Goal: Transaction & Acquisition: Purchase product/service

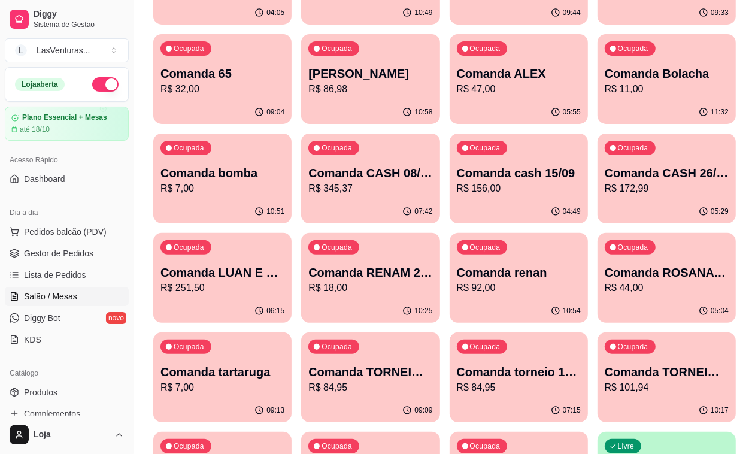
scroll to position [225, 0]
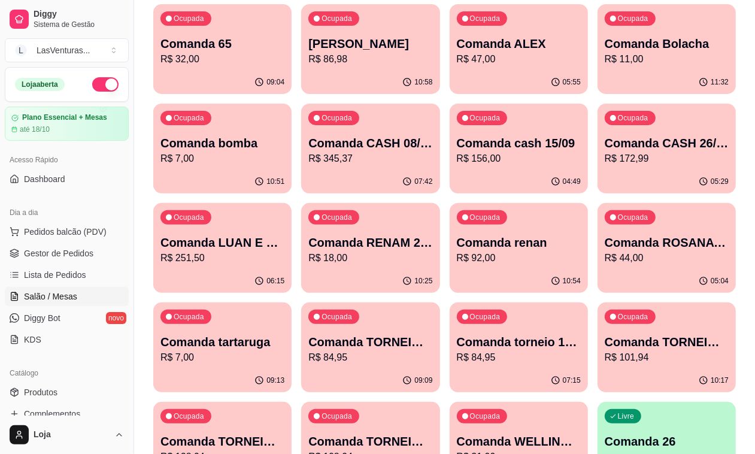
click at [284, 152] on p "R$ 7,00" at bounding box center [223, 159] width 124 height 14
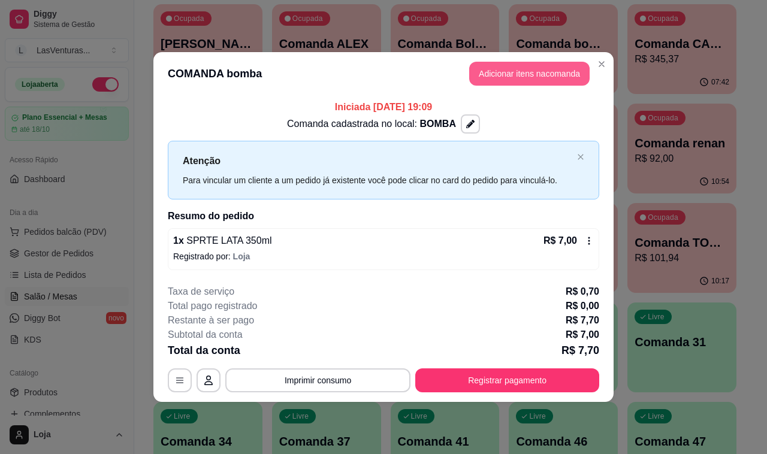
click at [530, 78] on button "Adicionar itens na comanda" at bounding box center [529, 74] width 120 height 24
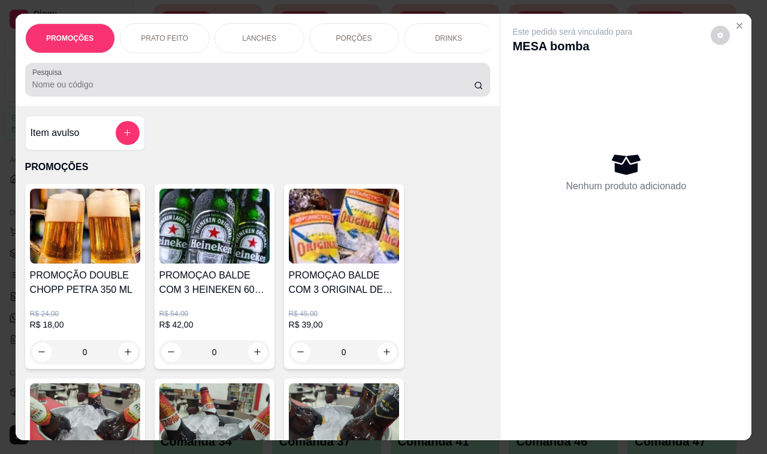
click at [193, 92] on div at bounding box center [257, 80] width 451 height 24
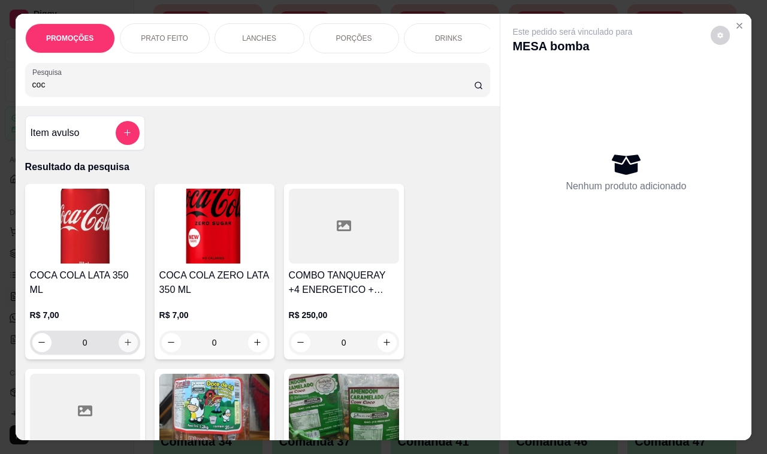
type input "coc"
click at [119, 334] on button "increase-product-quantity" at bounding box center [128, 342] width 19 height 19
type input "1"
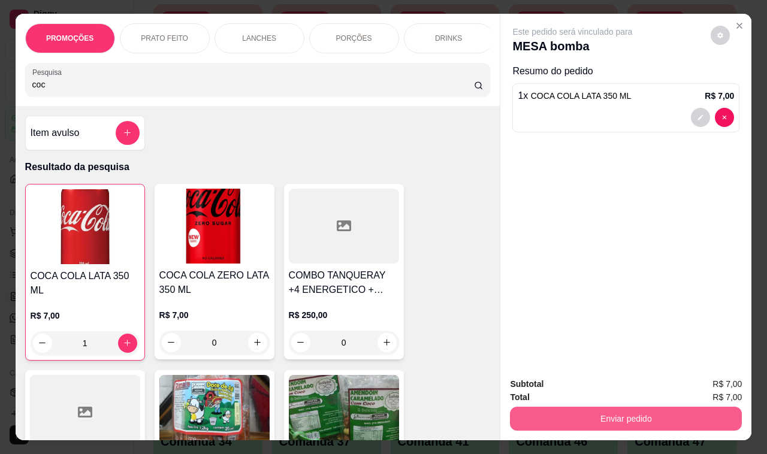
click at [645, 408] on button "Enviar pedido" at bounding box center [626, 419] width 232 height 24
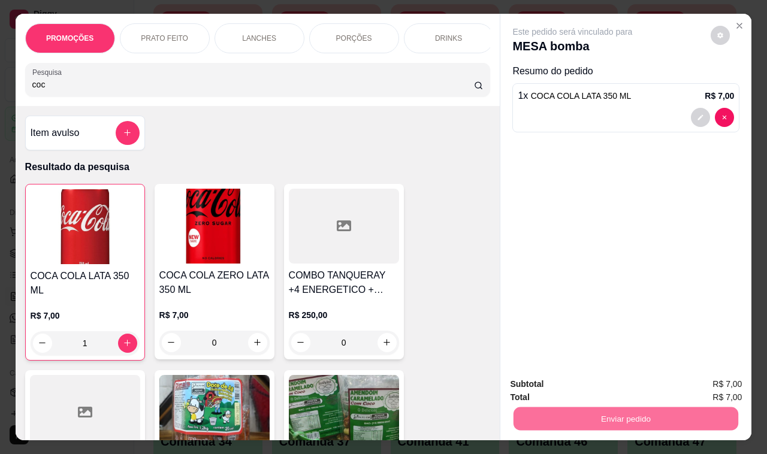
click at [616, 385] on button "Registrar cliente" at bounding box center [629, 384] width 79 height 23
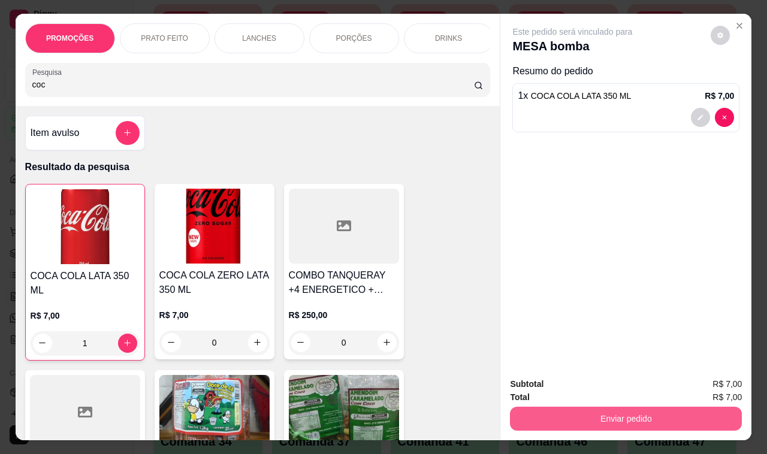
click at [562, 417] on button "Enviar pedido" at bounding box center [626, 419] width 232 height 24
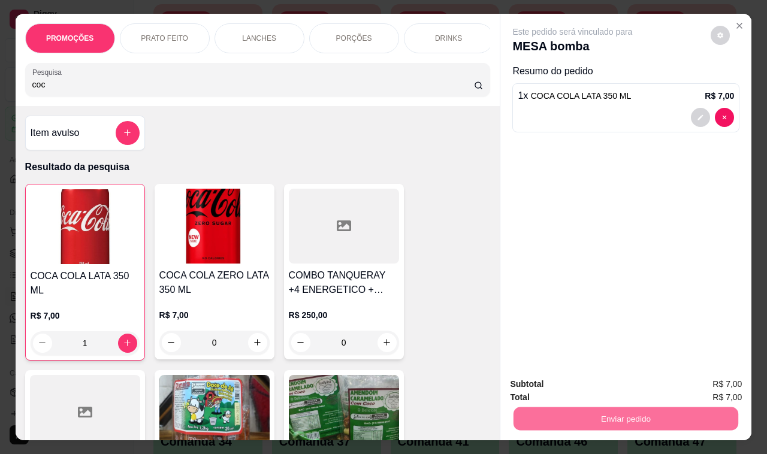
click at [705, 379] on button "Enviar pedido" at bounding box center [710, 384] width 68 height 23
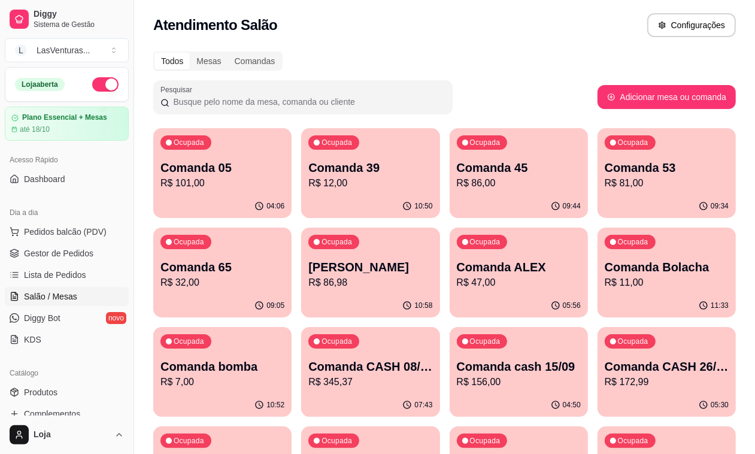
scroll to position [0, 0]
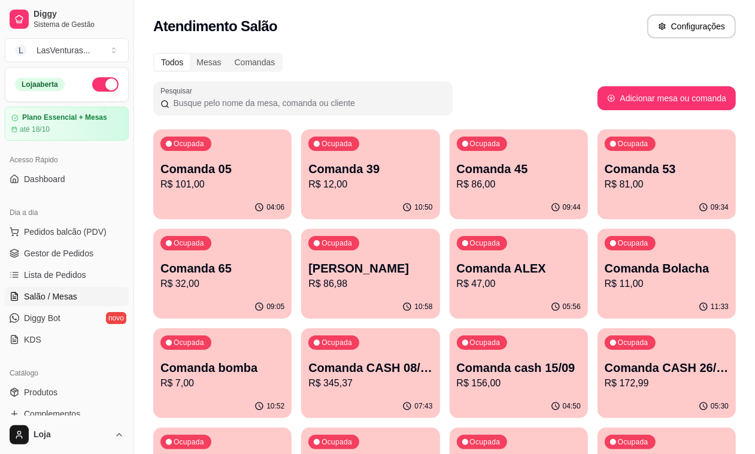
drag, startPoint x: 611, startPoint y: 111, endPoint x: 605, endPoint y: 111, distance: 6.0
click at [605, 111] on div "Pesquisar Adicionar mesa ou comanda" at bounding box center [444, 98] width 583 height 34
click at [301, 201] on div "11:17" at bounding box center [370, 207] width 138 height 23
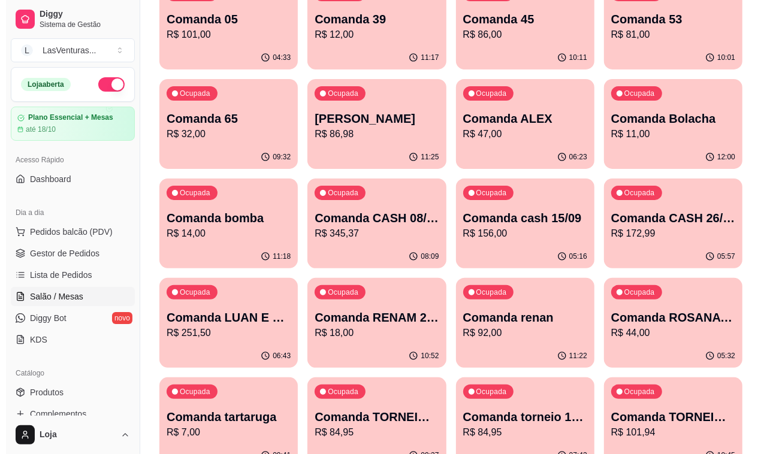
scroll to position [225, 0]
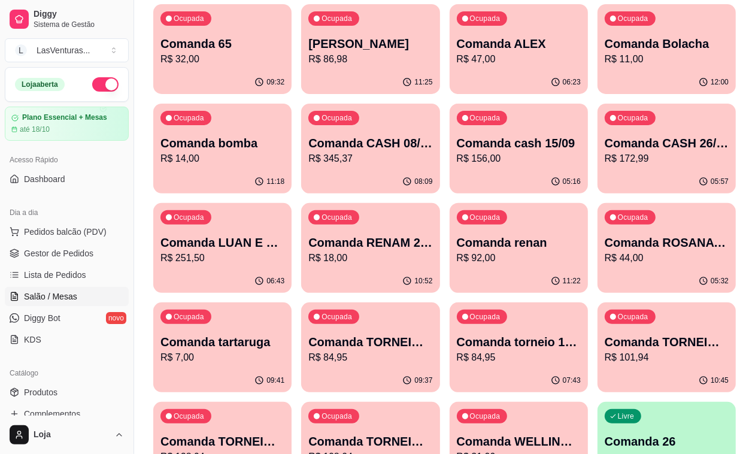
click at [600, 75] on div "12:00" at bounding box center [667, 81] width 134 height 23
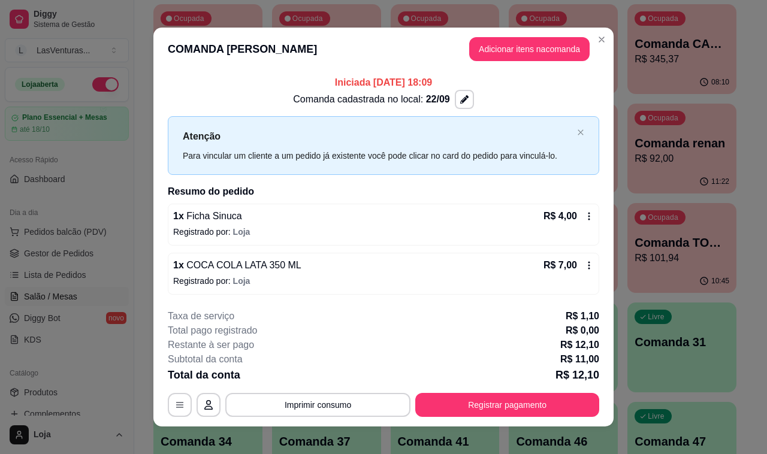
click at [534, 63] on header "COMANDA [PERSON_NAME] Adicionar itens na comanda" at bounding box center [383, 49] width 460 height 43
click at [534, 47] on button "Adicionar itens na comanda" at bounding box center [529, 49] width 120 height 24
click at [189, 88] on input "Pesquisa" at bounding box center [252, 84] width 441 height 12
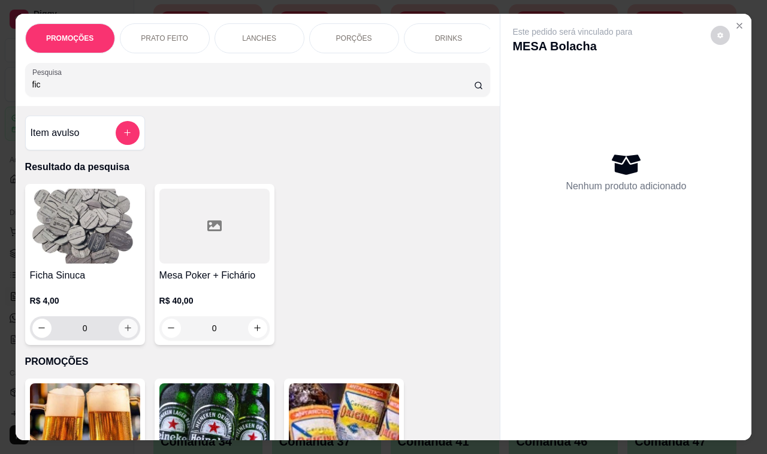
type input "fic"
click at [126, 332] on icon "increase-product-quantity" at bounding box center [127, 327] width 9 height 9
click at [125, 332] on icon "increase-product-quantity" at bounding box center [127, 327] width 9 height 9
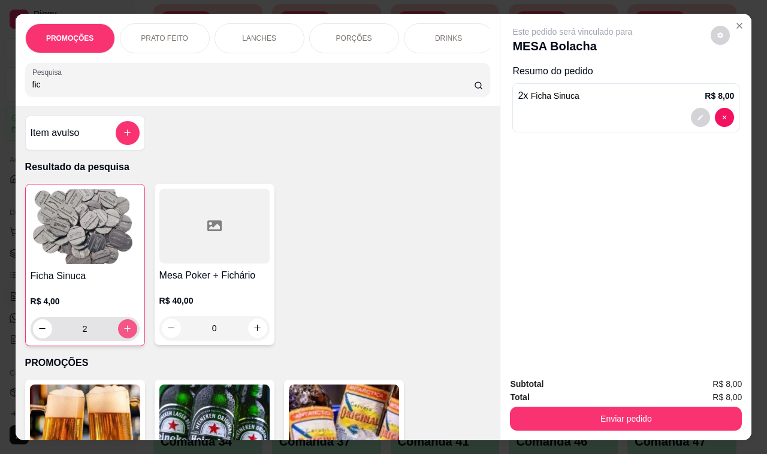
type input "2"
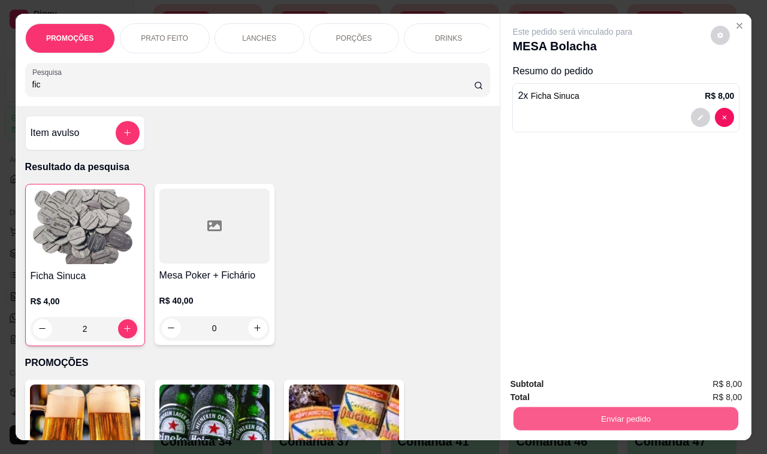
click at [647, 414] on button "Enviar pedido" at bounding box center [625, 418] width 225 height 23
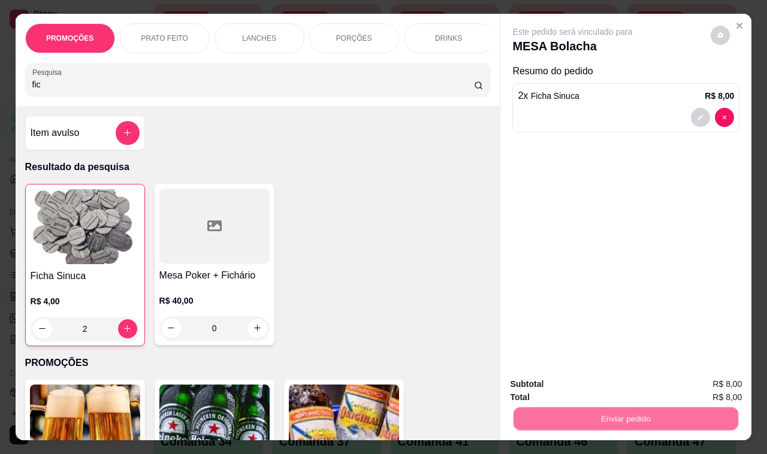
click at [688, 385] on button "Enviar pedido" at bounding box center [710, 384] width 68 height 23
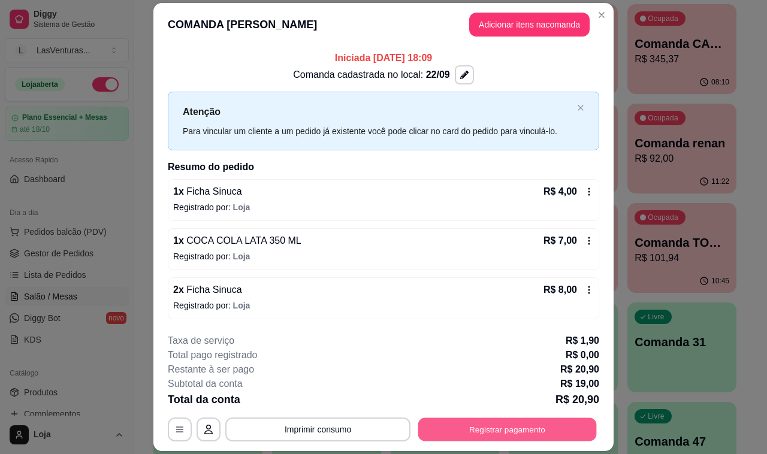
click at [495, 434] on button "Registrar pagamento" at bounding box center [507, 428] width 178 height 23
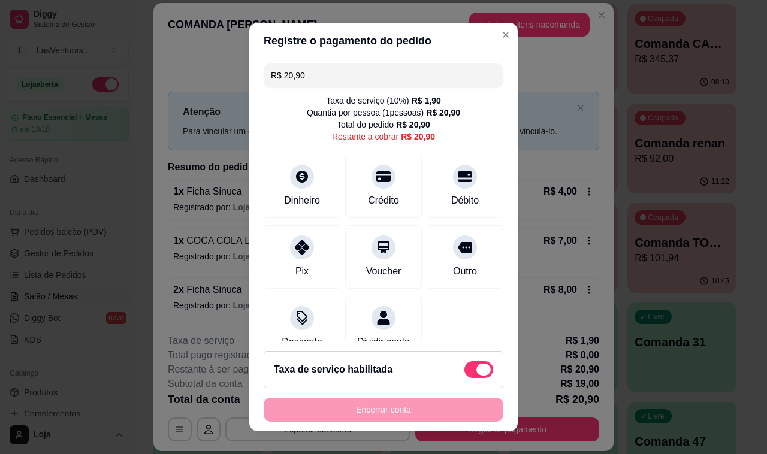
click at [464, 374] on span at bounding box center [478, 369] width 29 height 17
click at [464, 374] on input "checkbox" at bounding box center [468, 376] width 8 height 8
checkbox input "true"
type input "R$ 19,00"
checkbox input "false"
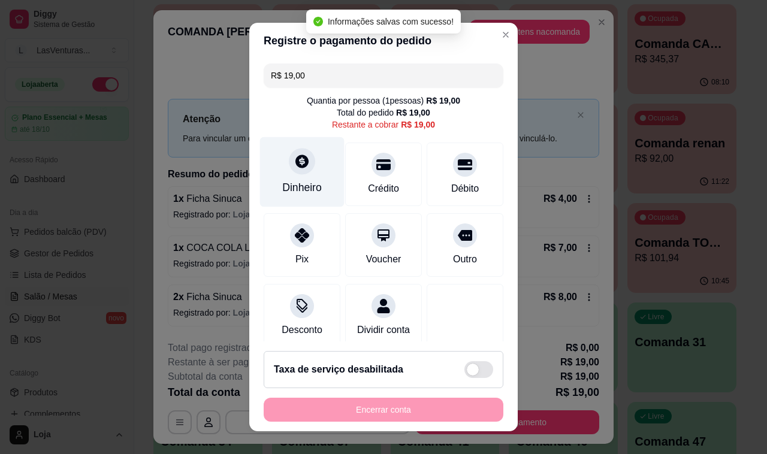
click at [304, 175] on div "Dinheiro" at bounding box center [302, 172] width 84 height 70
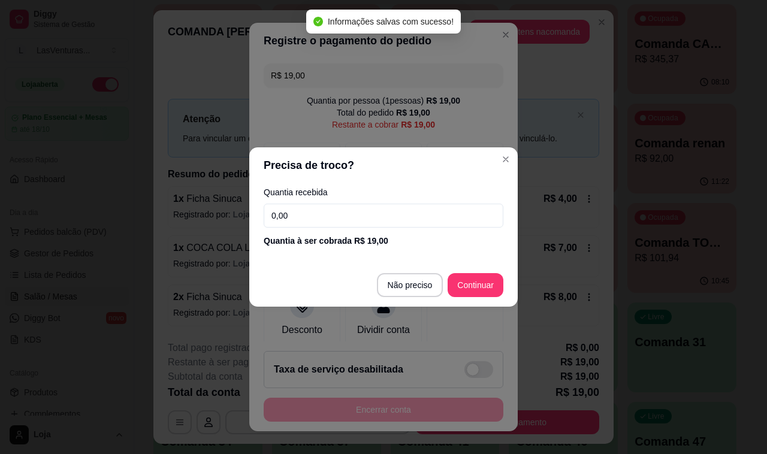
click at [318, 217] on input "0,00" at bounding box center [384, 216] width 240 height 24
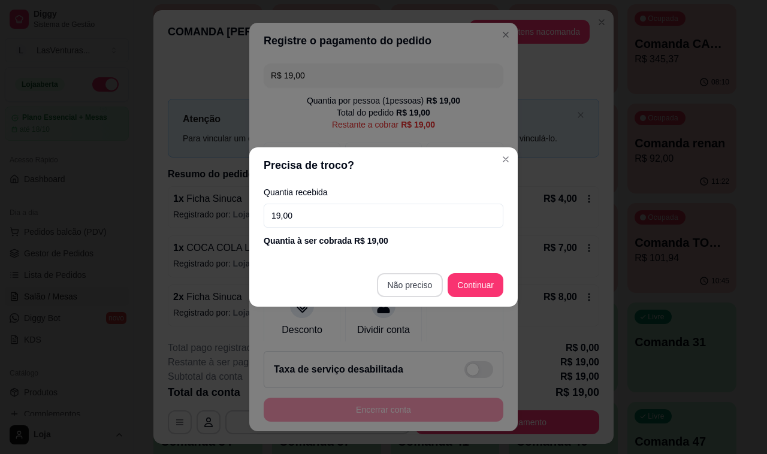
type input "19,00"
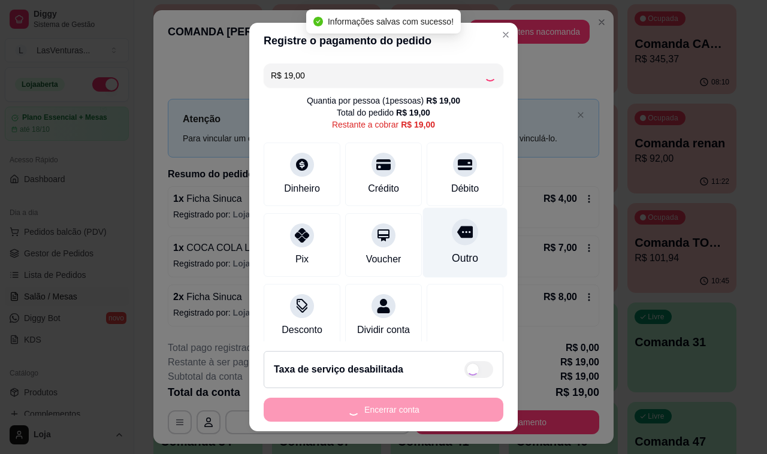
type input "R$ 0,00"
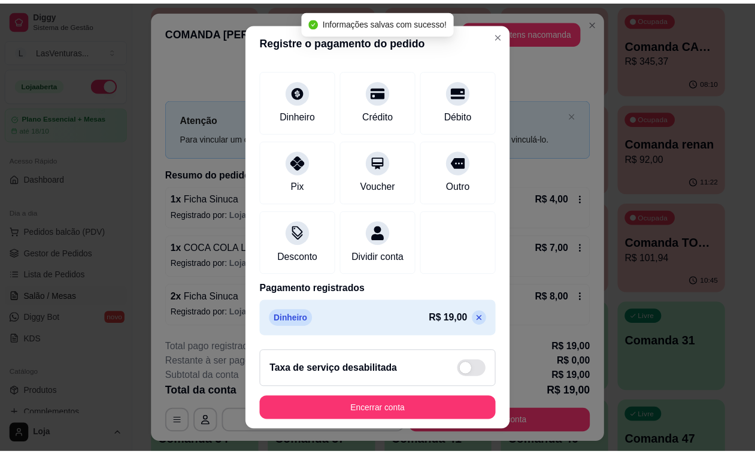
scroll to position [75, 0]
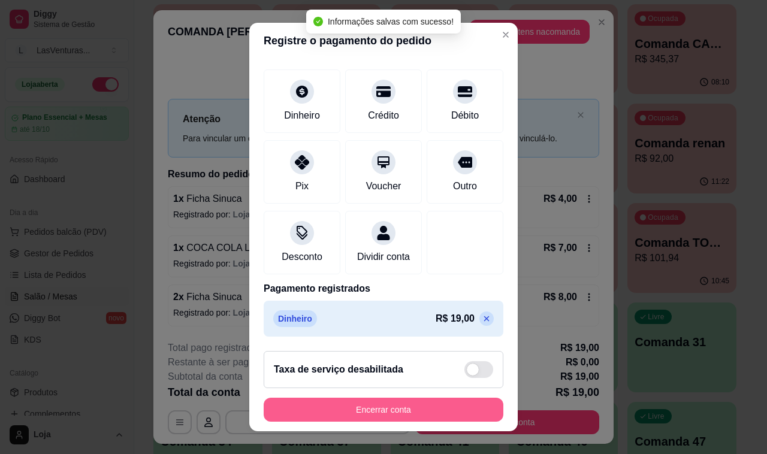
click at [390, 417] on button "Encerrar conta" at bounding box center [384, 410] width 240 height 24
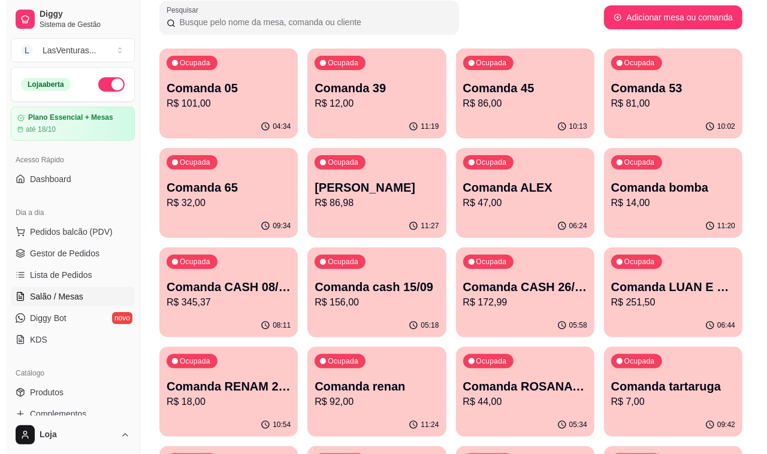
scroll to position [0, 0]
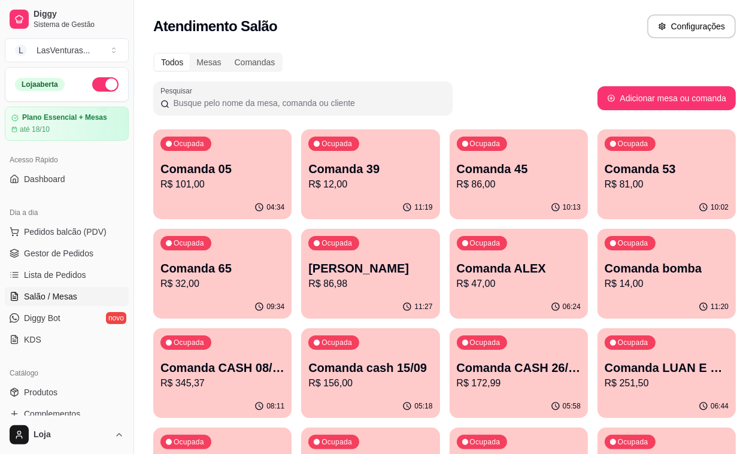
click at [317, 183] on p "R$ 12,00" at bounding box center [370, 184] width 124 height 14
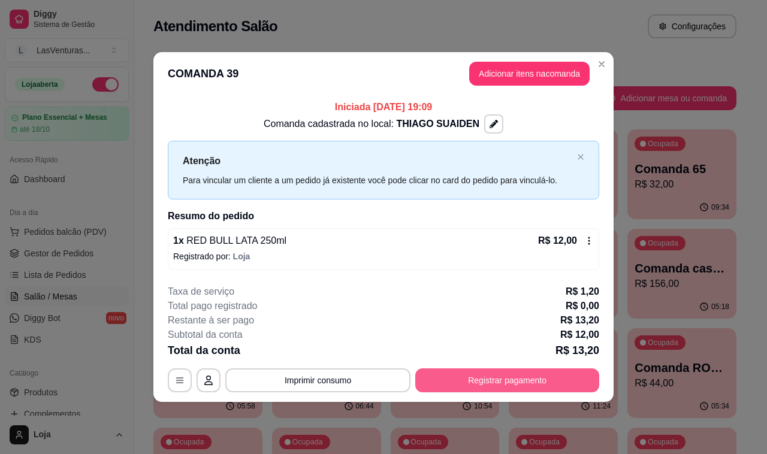
click at [539, 378] on button "Registrar pagamento" at bounding box center [507, 380] width 184 height 24
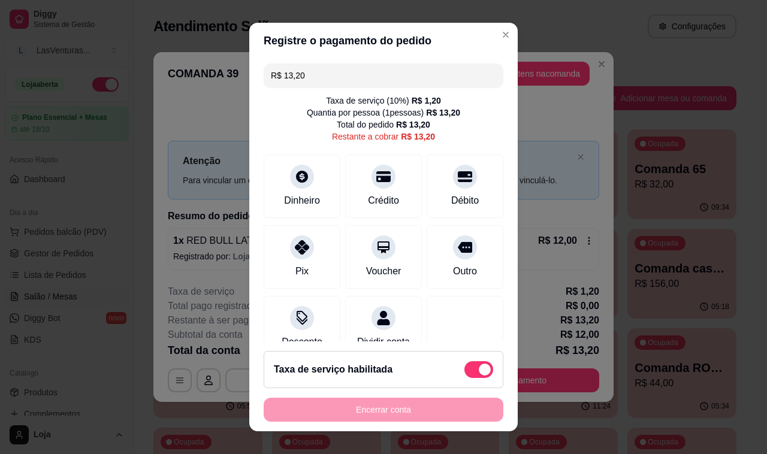
click at [461, 359] on div "Taxa de serviço habilitada" at bounding box center [384, 369] width 240 height 37
type input "R$ 12,00"
checkbox input "false"
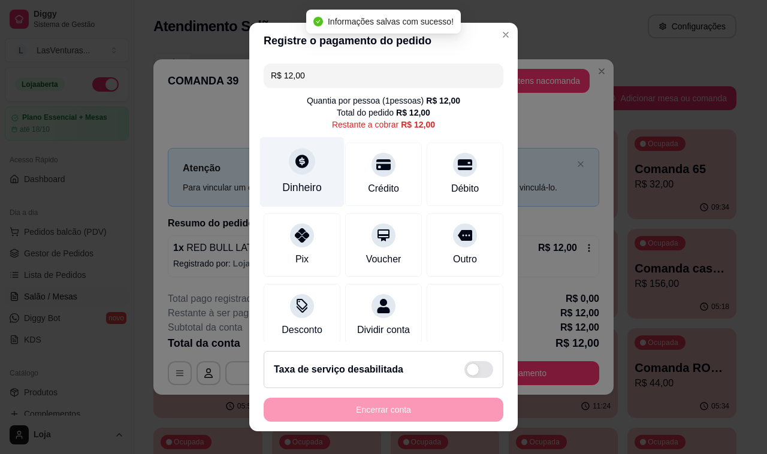
click at [318, 180] on div "Dinheiro" at bounding box center [302, 172] width 84 height 70
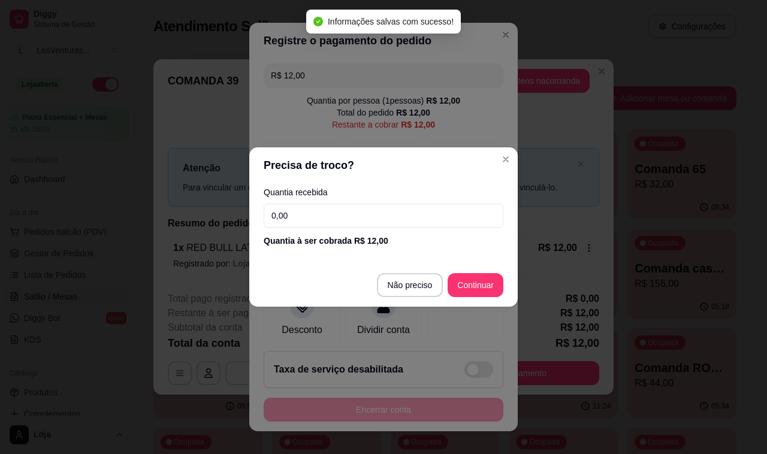
click at [339, 211] on input "0,00" at bounding box center [384, 216] width 240 height 24
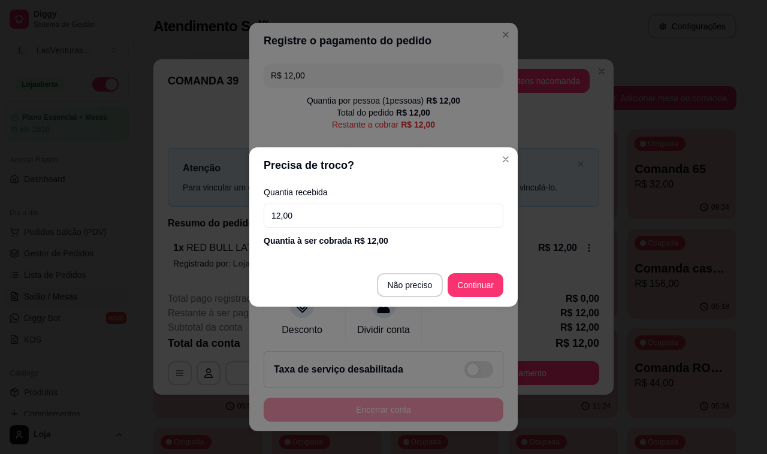
type input "12,00"
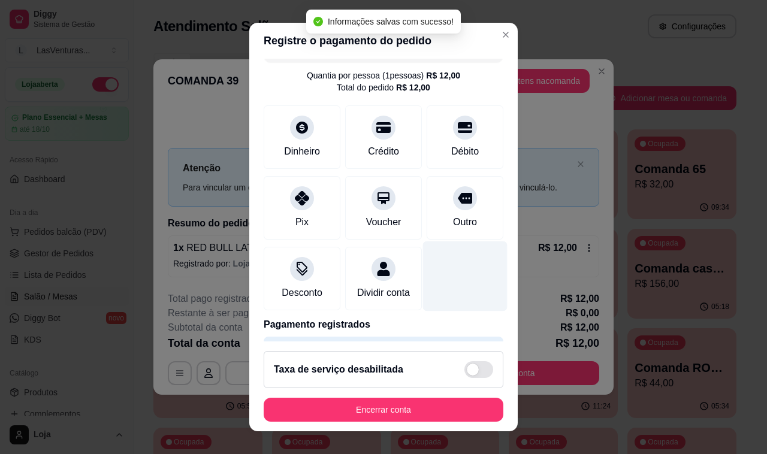
type input "R$ 0,00"
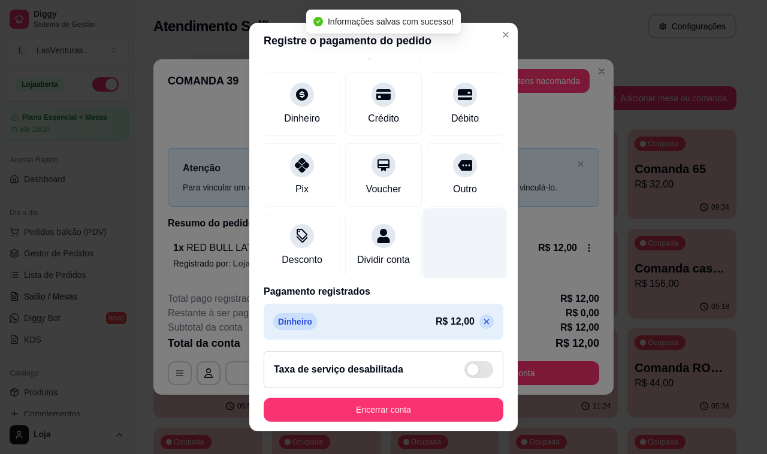
scroll to position [75, 0]
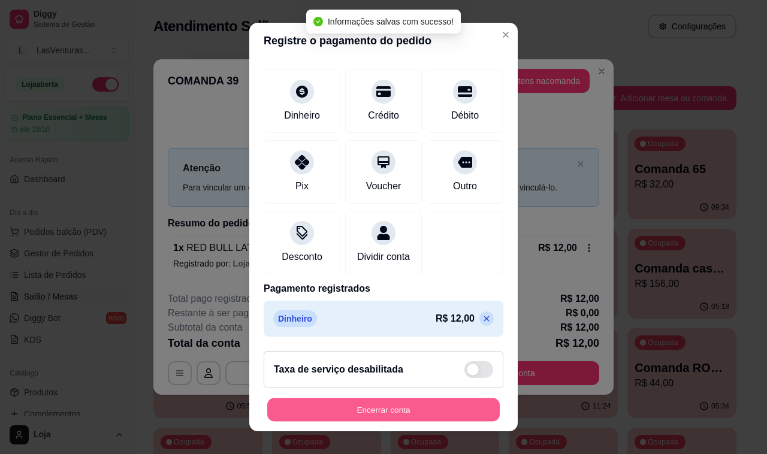
click at [378, 411] on button "Encerrar conta" at bounding box center [383, 409] width 232 height 23
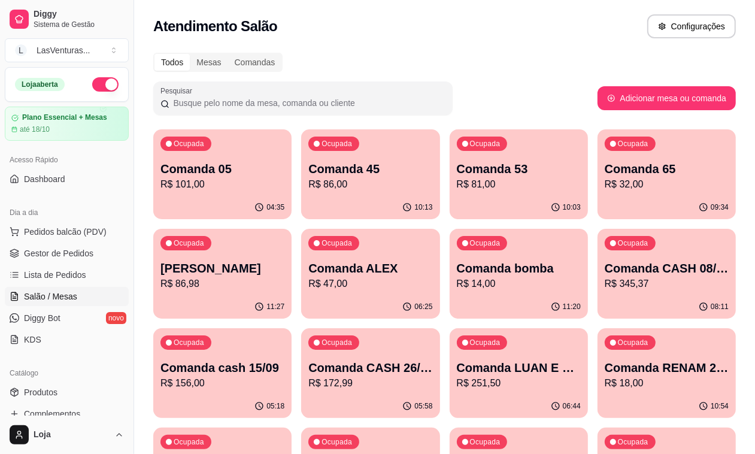
click at [220, 207] on div "04:35" at bounding box center [222, 207] width 138 height 23
click at [373, 181] on div "Ocupada Comanda 45 R$ 86,00" at bounding box center [371, 163] width 134 height 65
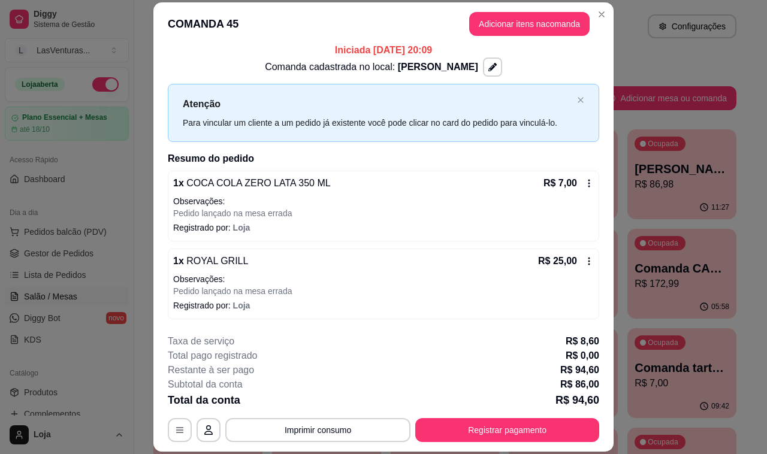
scroll to position [0, 0]
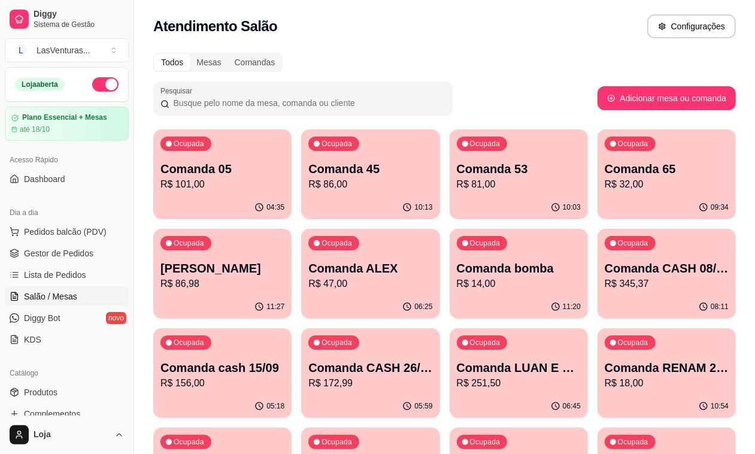
click at [466, 186] on p "R$ 81,00" at bounding box center [519, 184] width 124 height 14
click at [607, 187] on p "R$ 32,00" at bounding box center [667, 184] width 120 height 14
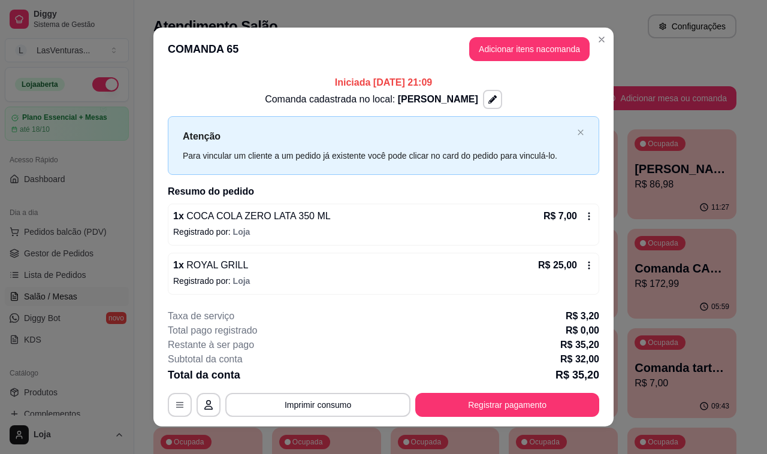
scroll to position [10, 0]
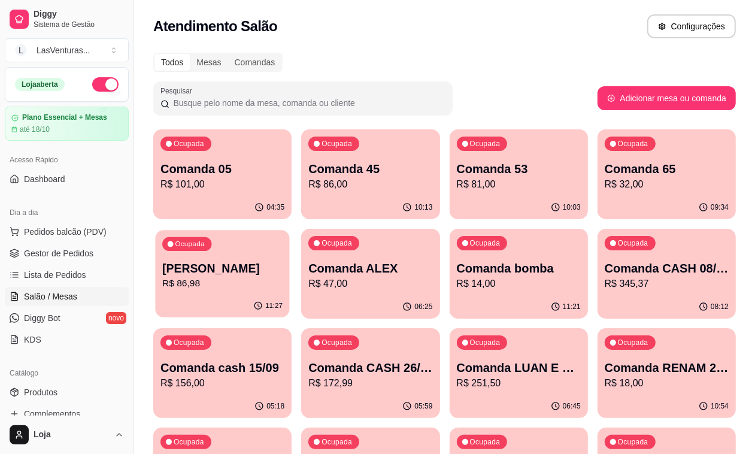
click at [289, 295] on div "11:27" at bounding box center [222, 306] width 134 height 23
click at [605, 168] on p "Comanda 65" at bounding box center [667, 169] width 124 height 17
